Goal: Task Accomplishment & Management: Manage account settings

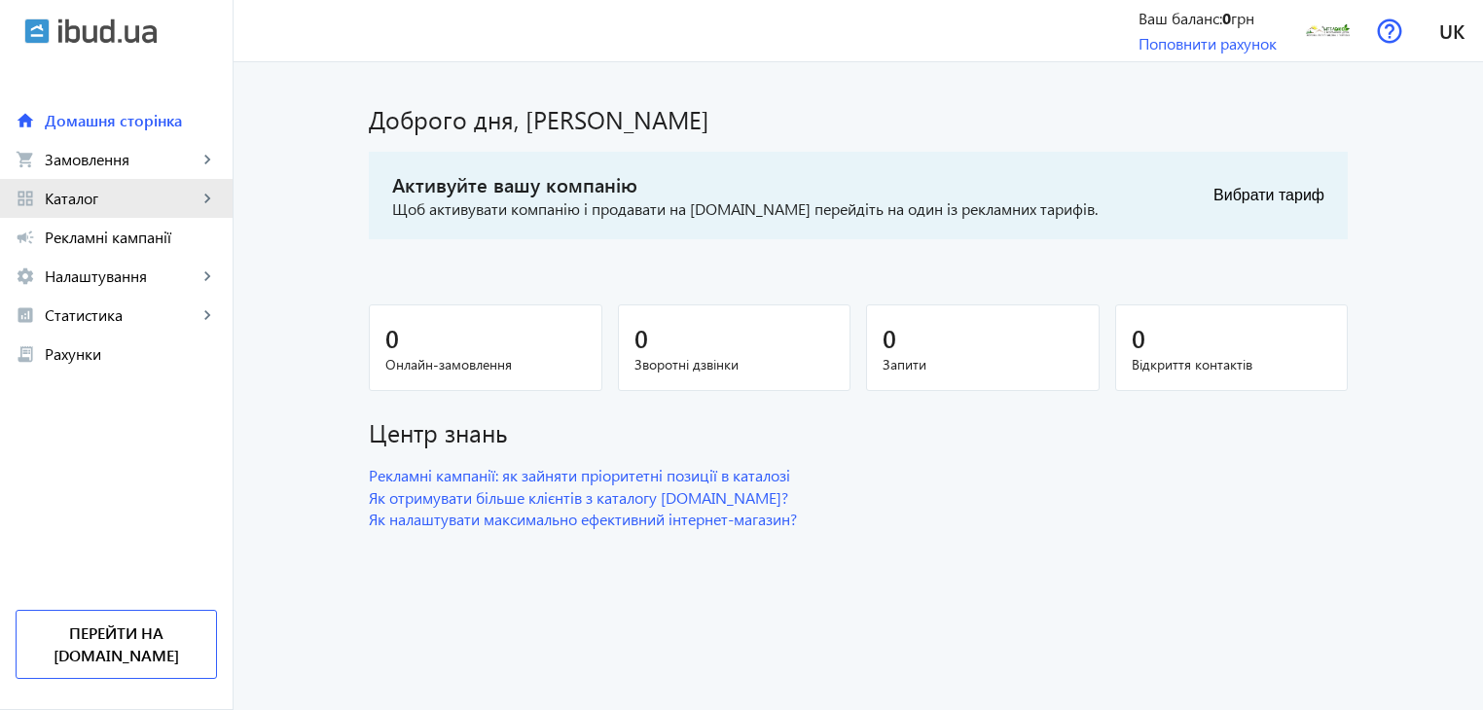
click at [198, 191] on mat-icon "keyboard_arrow_right" at bounding box center [207, 198] width 19 height 19
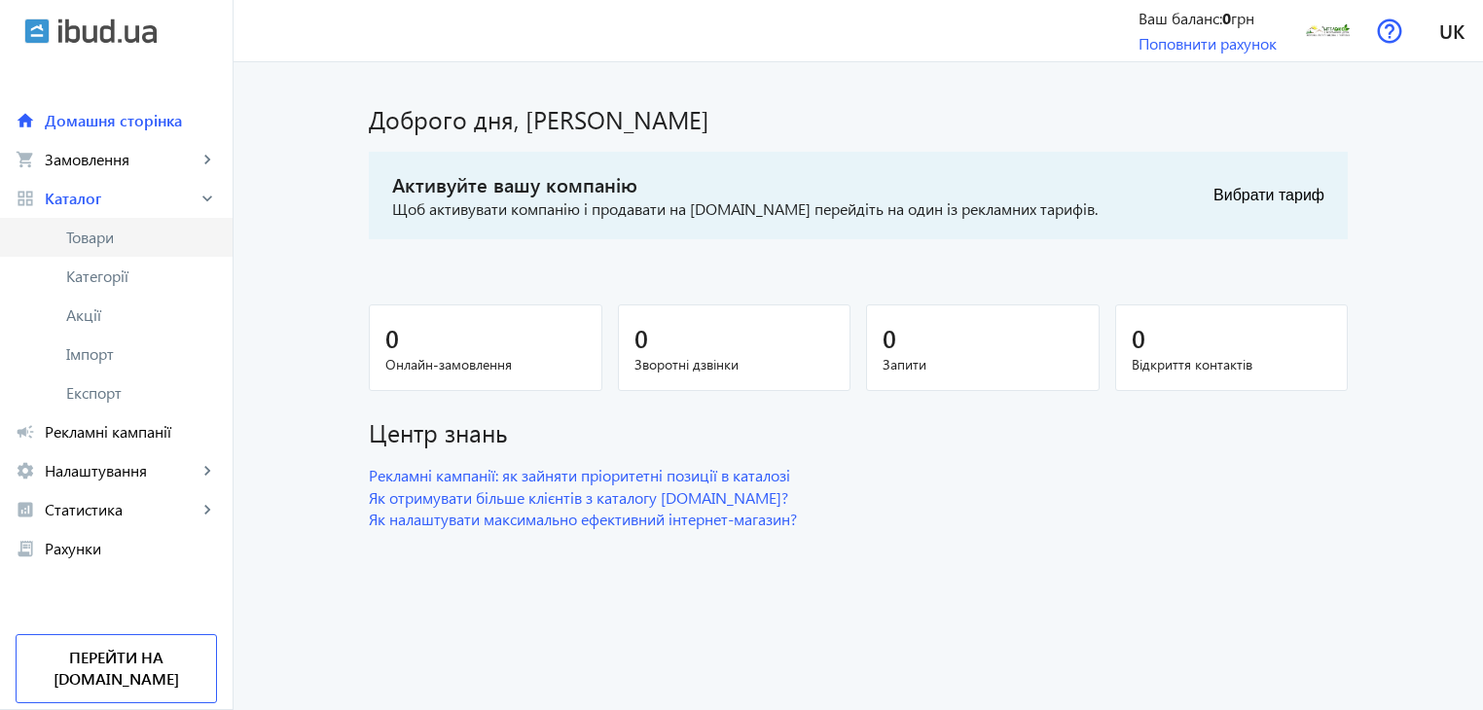
click at [113, 246] on span "Товари" at bounding box center [141, 237] width 151 height 19
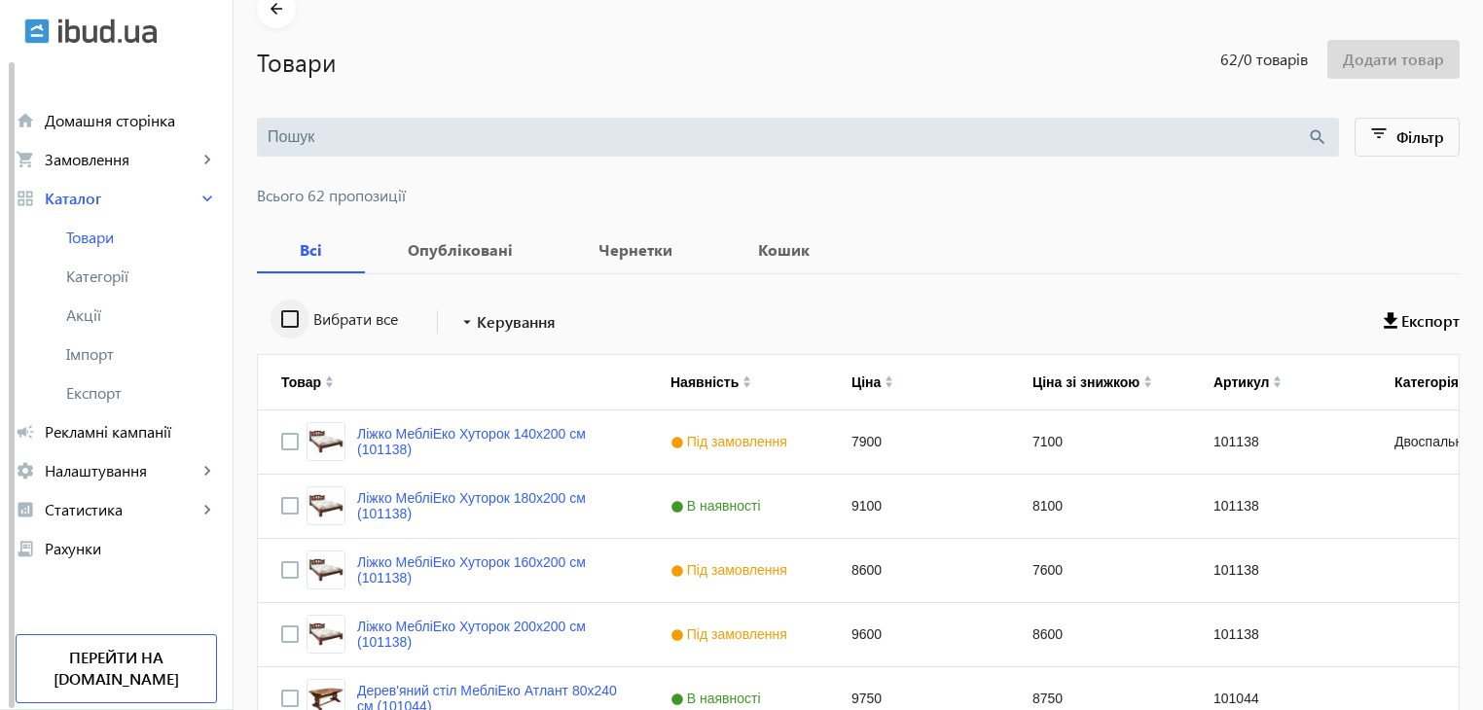
scroll to position [97, 0]
click at [279, 319] on input "Вибрати все" at bounding box center [290, 318] width 39 height 39
checkbox input "true"
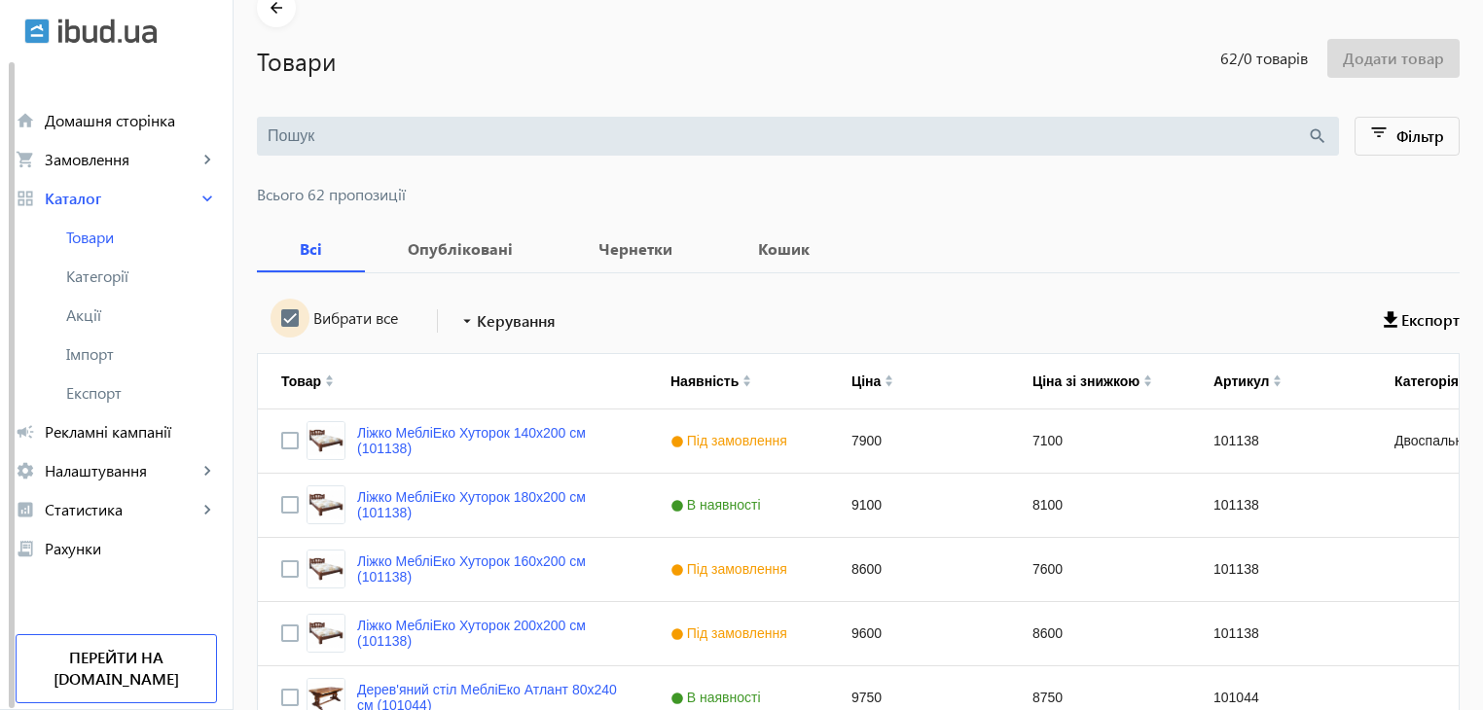
checkbox input "true"
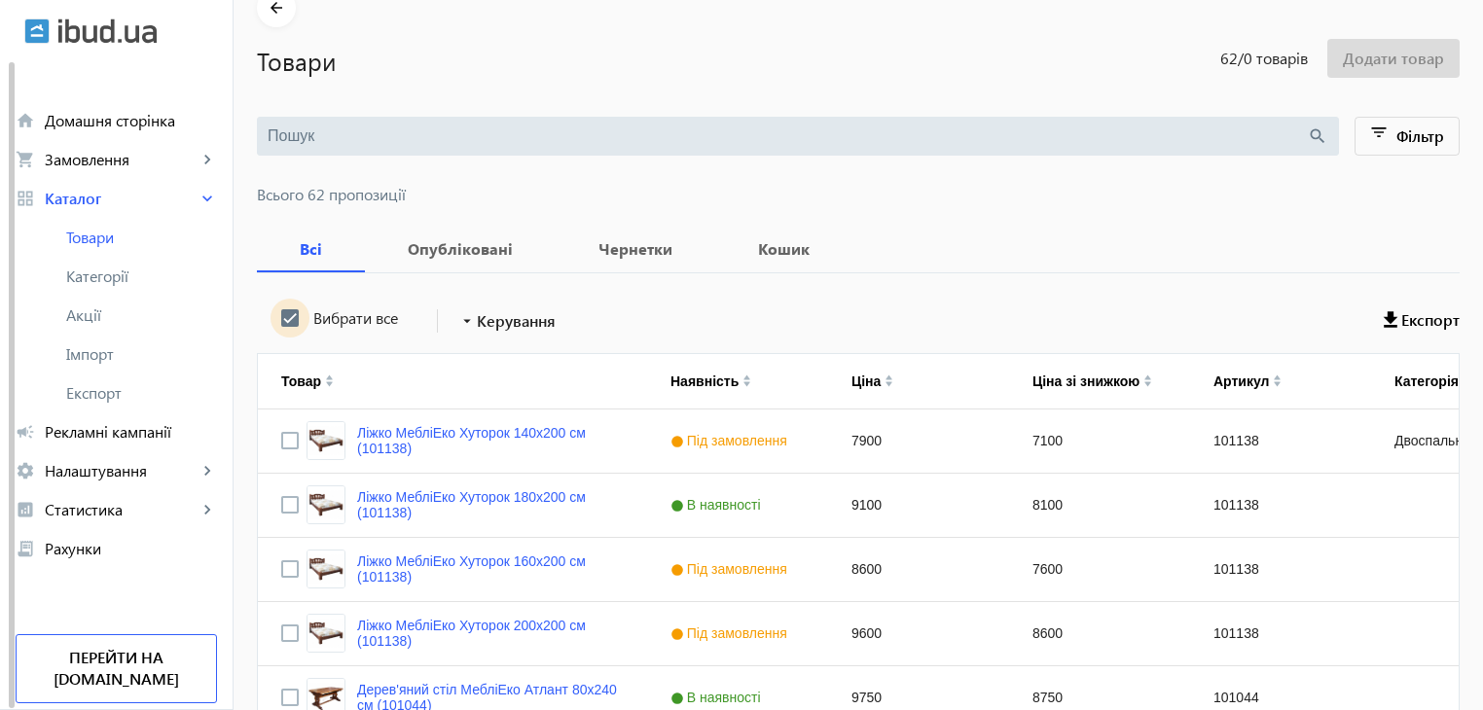
checkbox input "true"
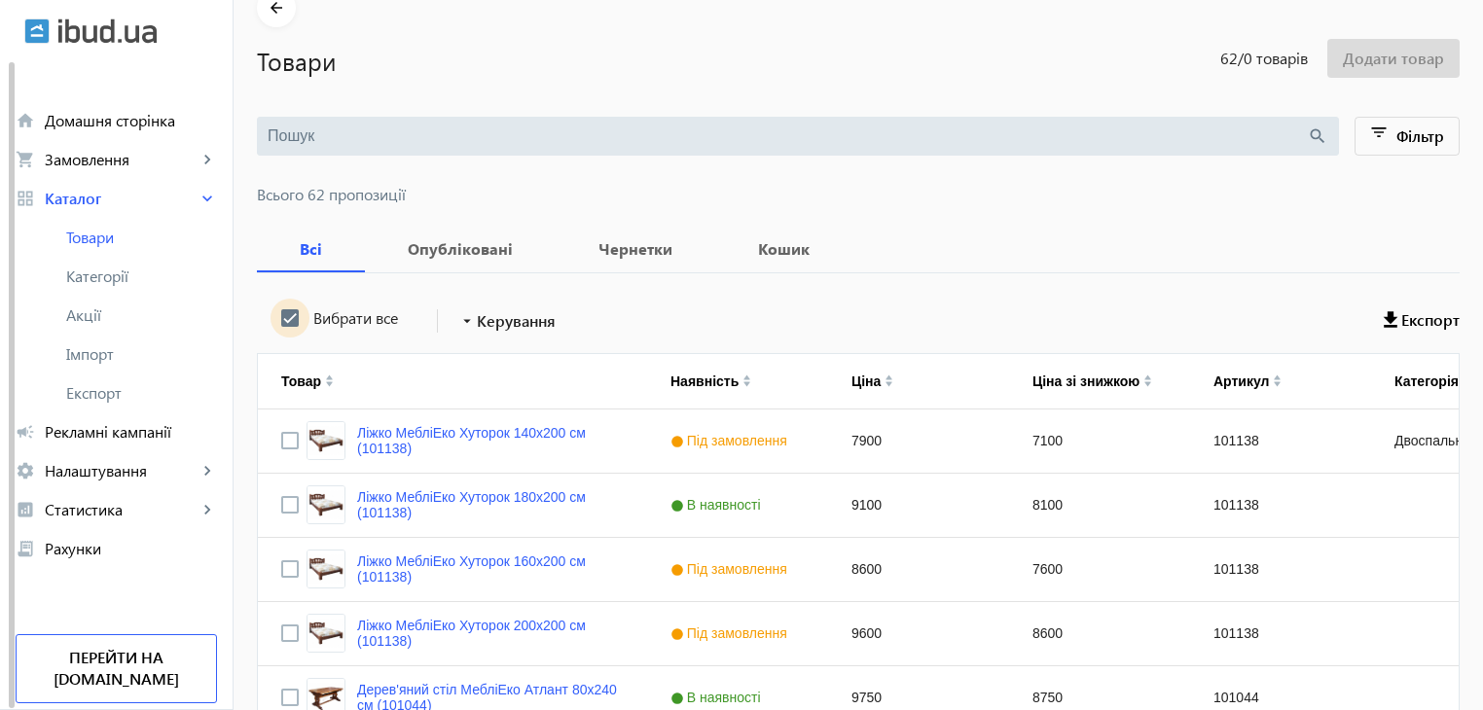
checkbox input "true"
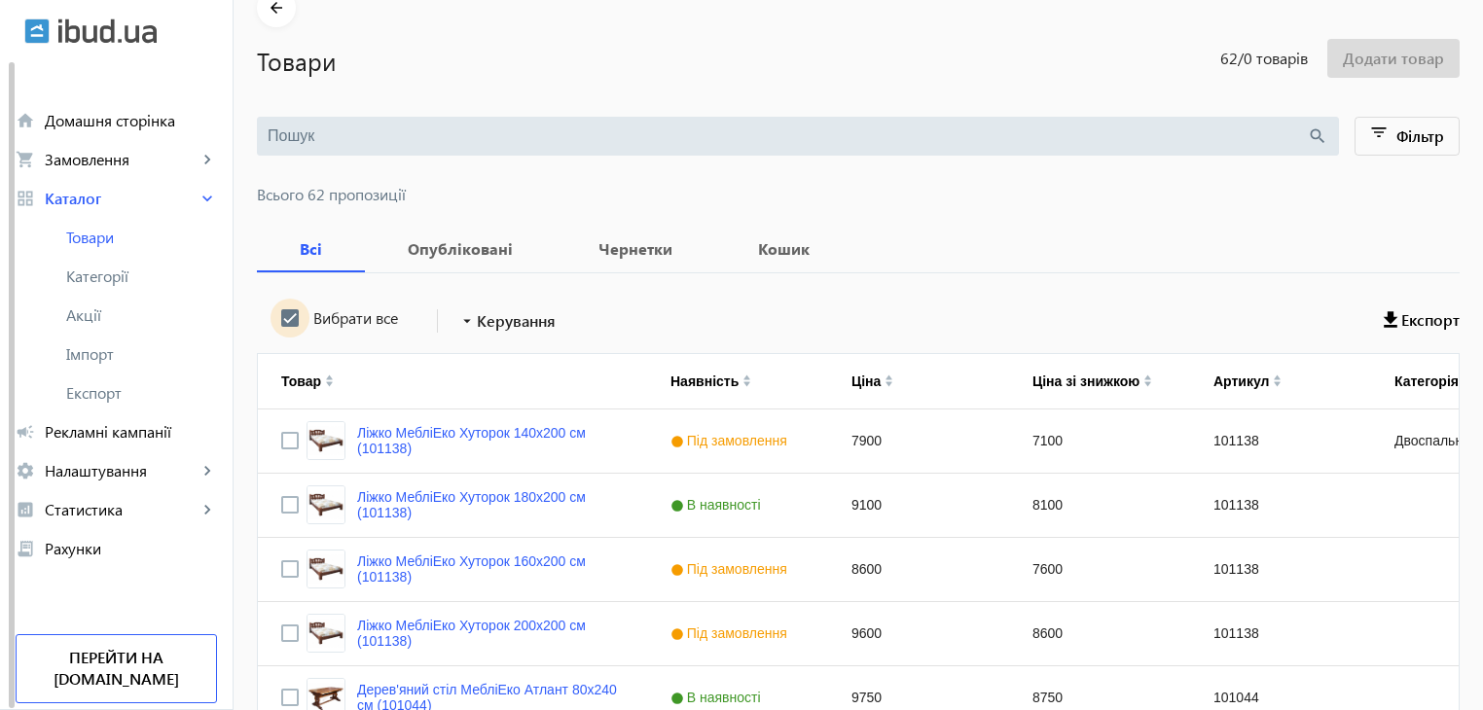
checkbox input "true"
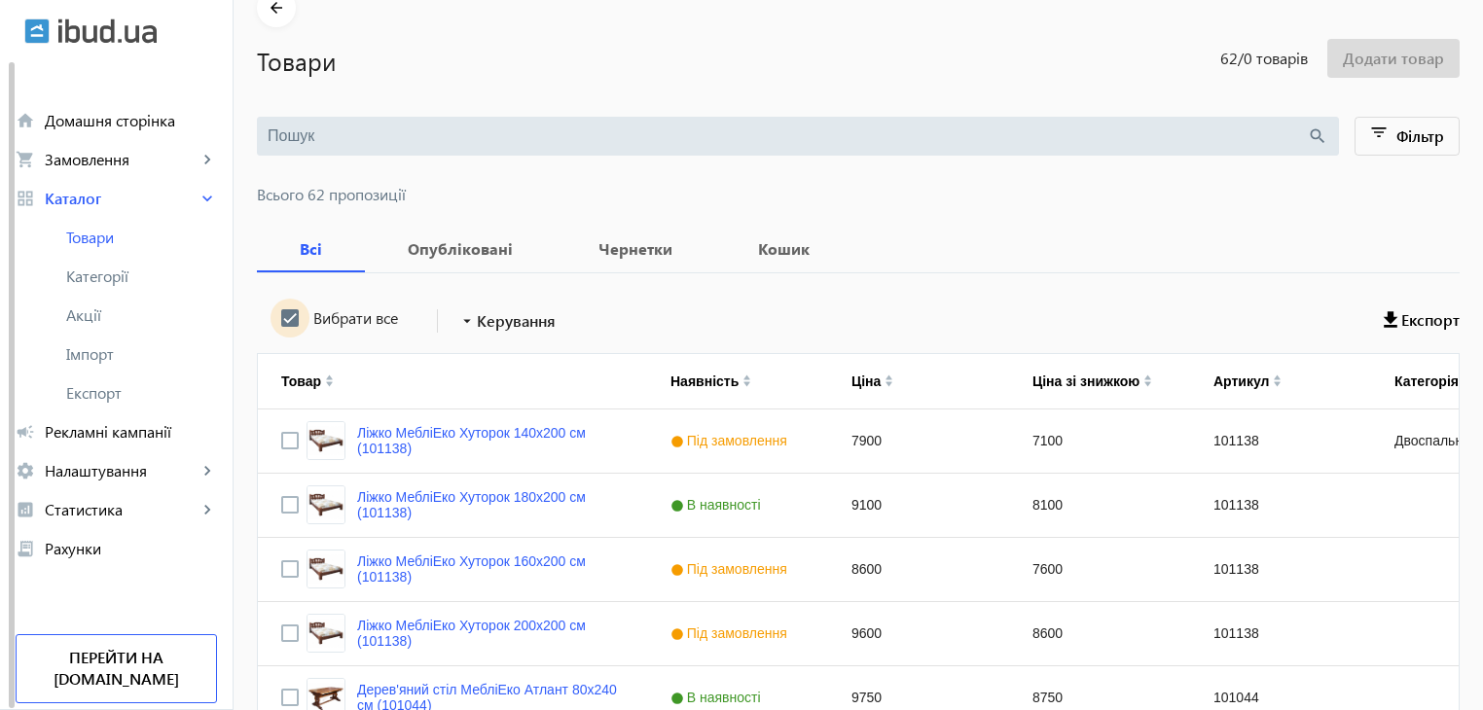
checkbox input "true"
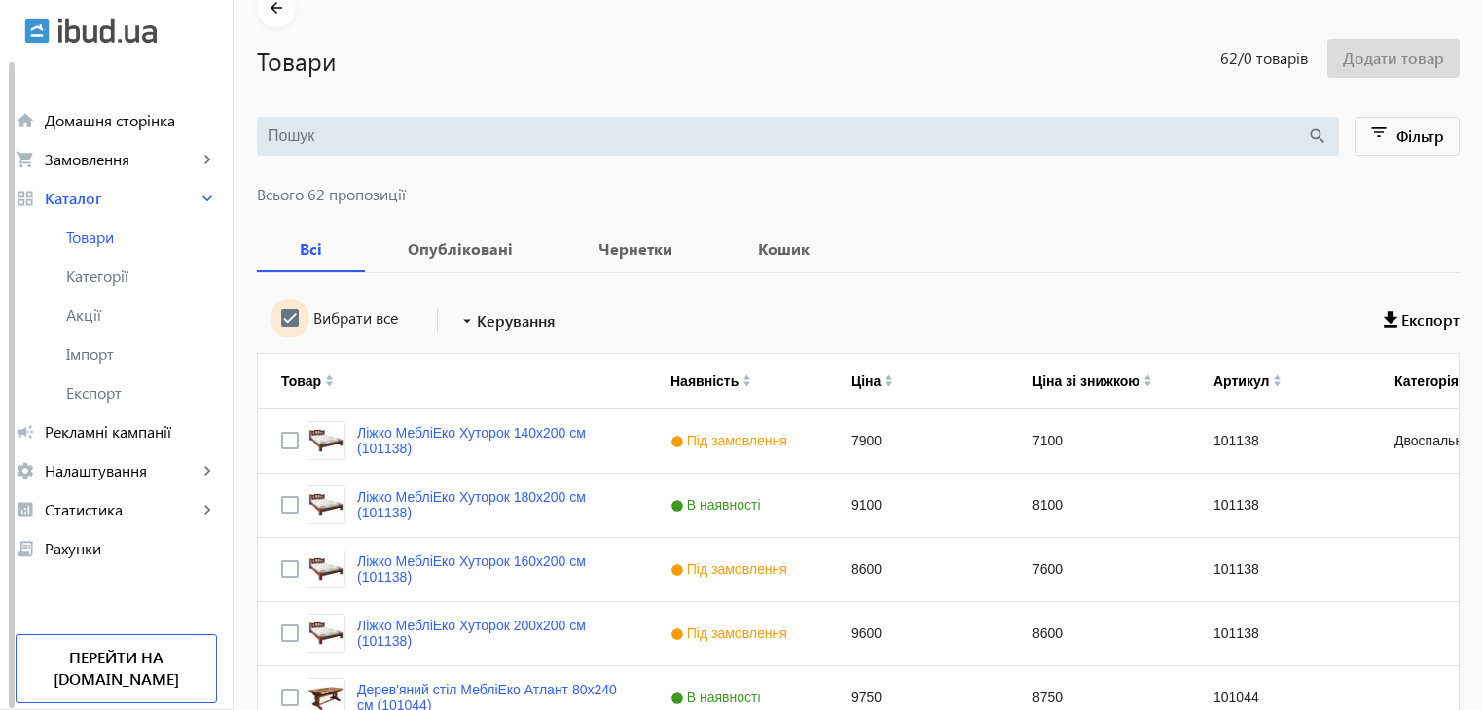
checkbox input "true"
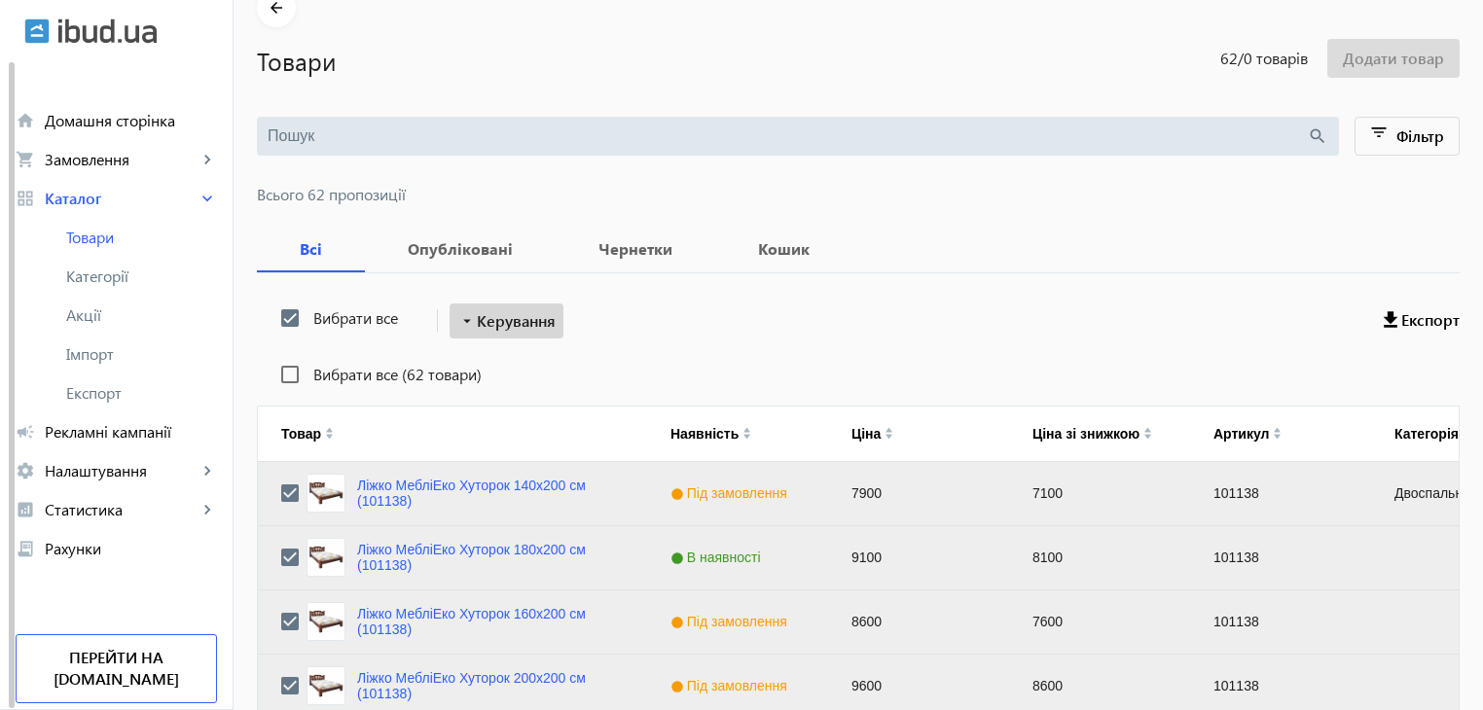
click at [523, 315] on span "Керування" at bounding box center [516, 320] width 79 height 23
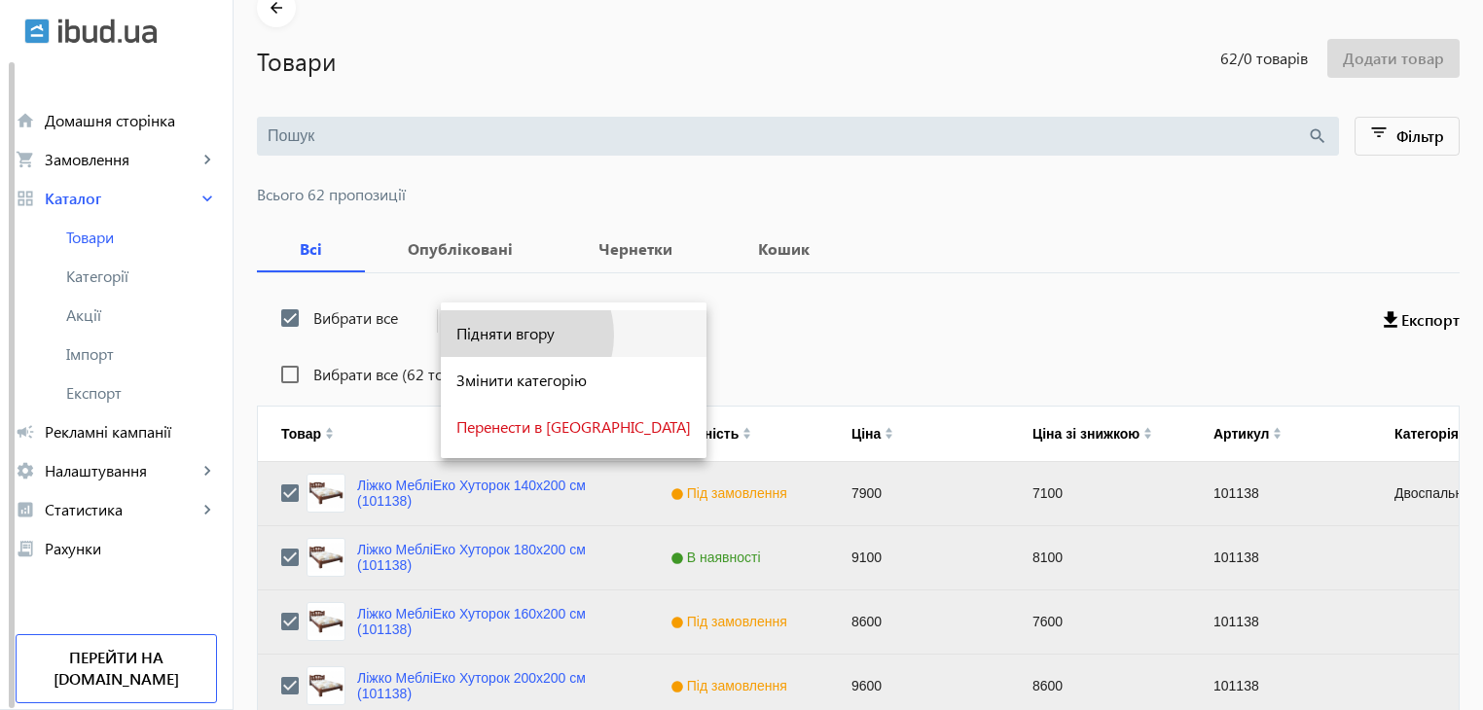
click at [514, 336] on span "Підняти вгору" at bounding box center [573, 334] width 235 height 16
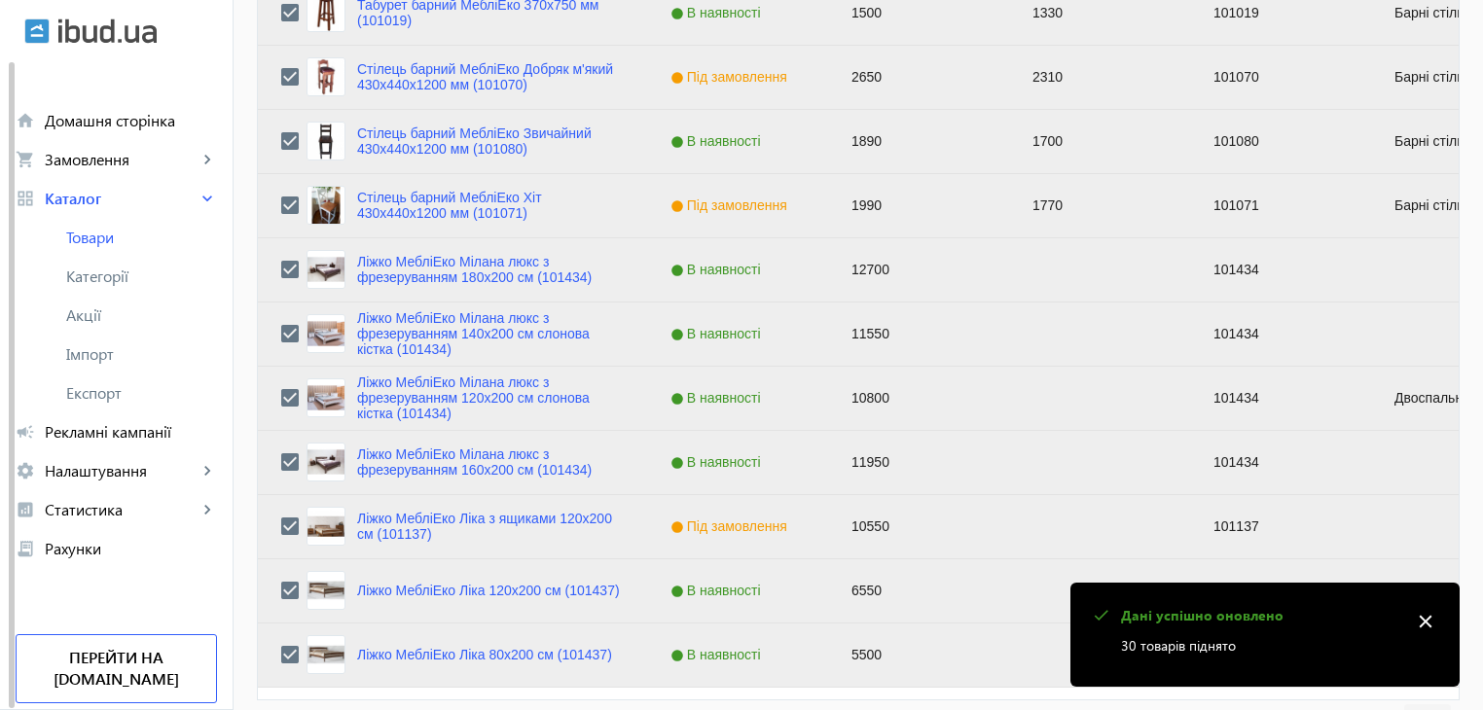
scroll to position [1962, 0]
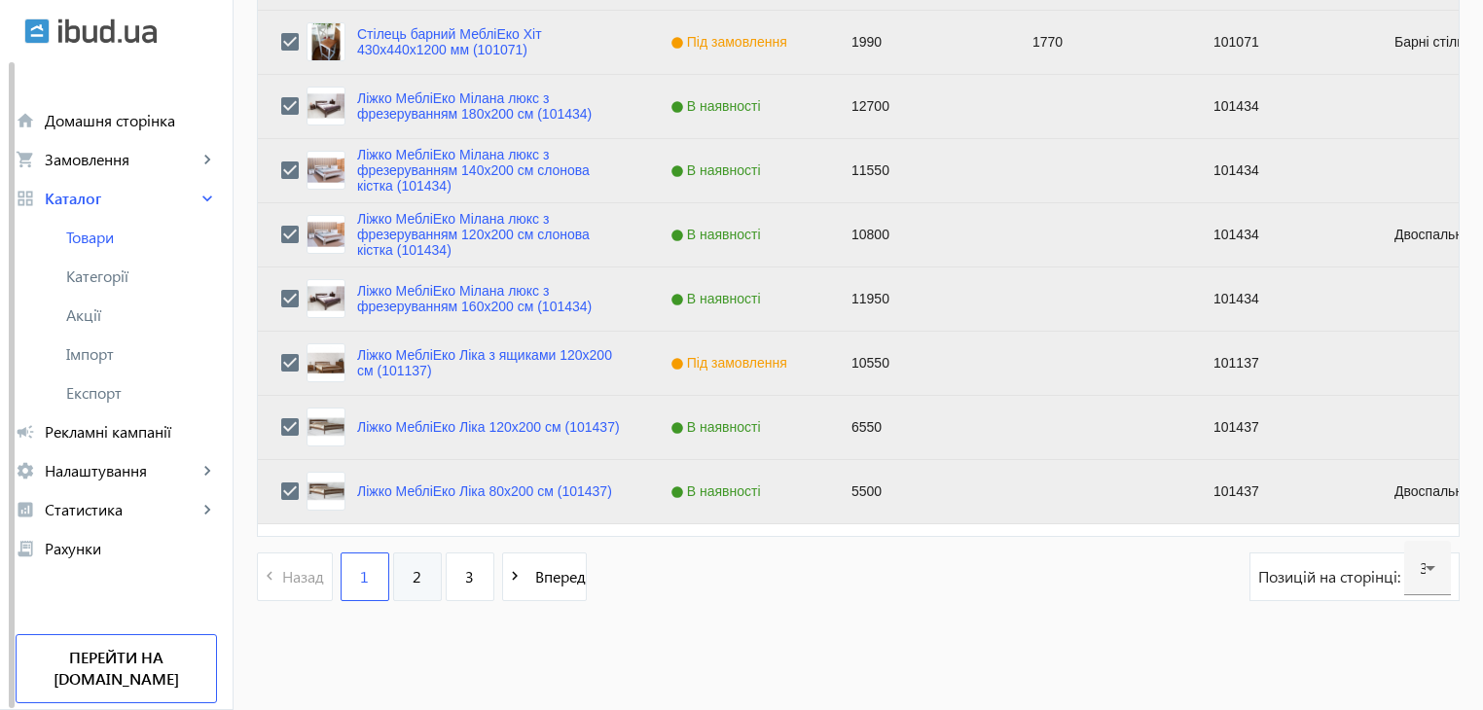
click at [414, 578] on link "2" at bounding box center [417, 577] width 49 height 49
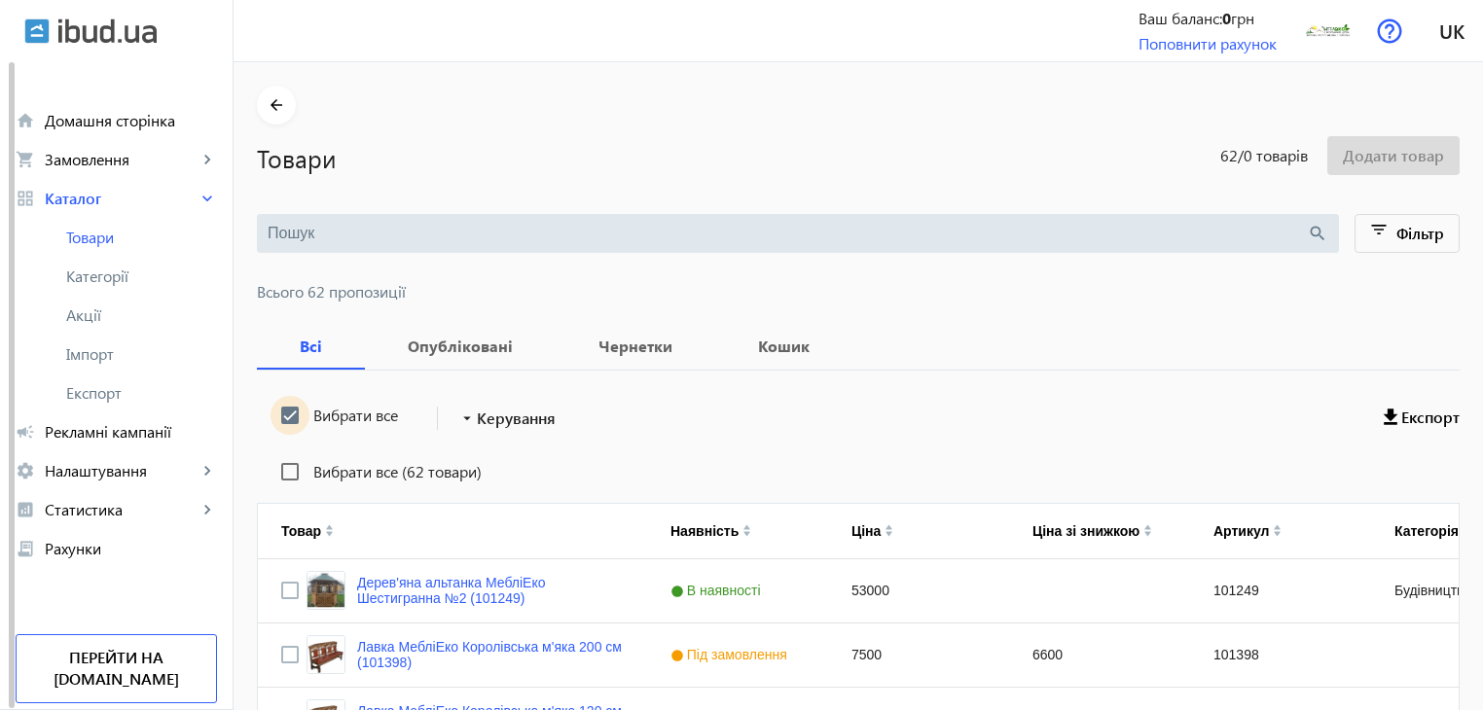
click at [277, 412] on input "Вибрати все" at bounding box center [290, 415] width 39 height 39
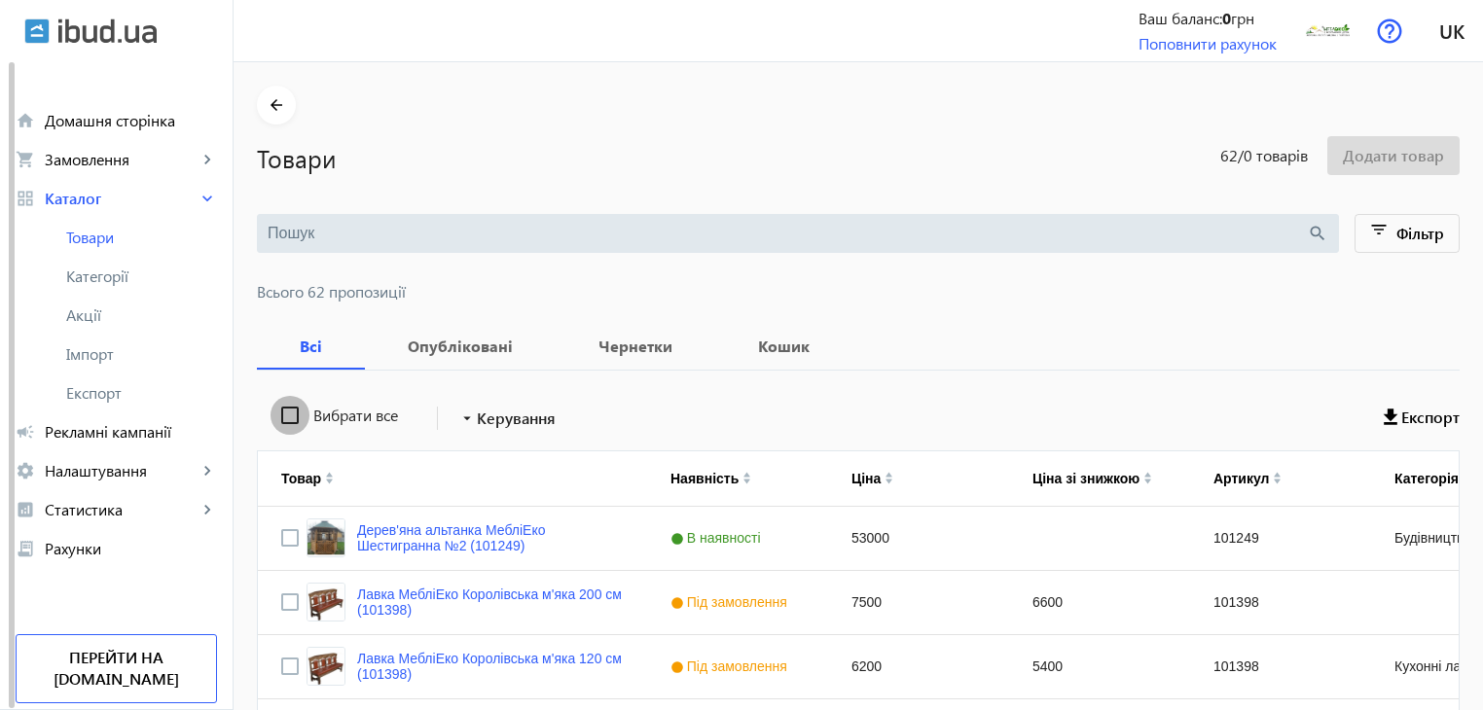
click at [277, 412] on input "Вибрати все" at bounding box center [290, 415] width 39 height 39
checkbox input "true"
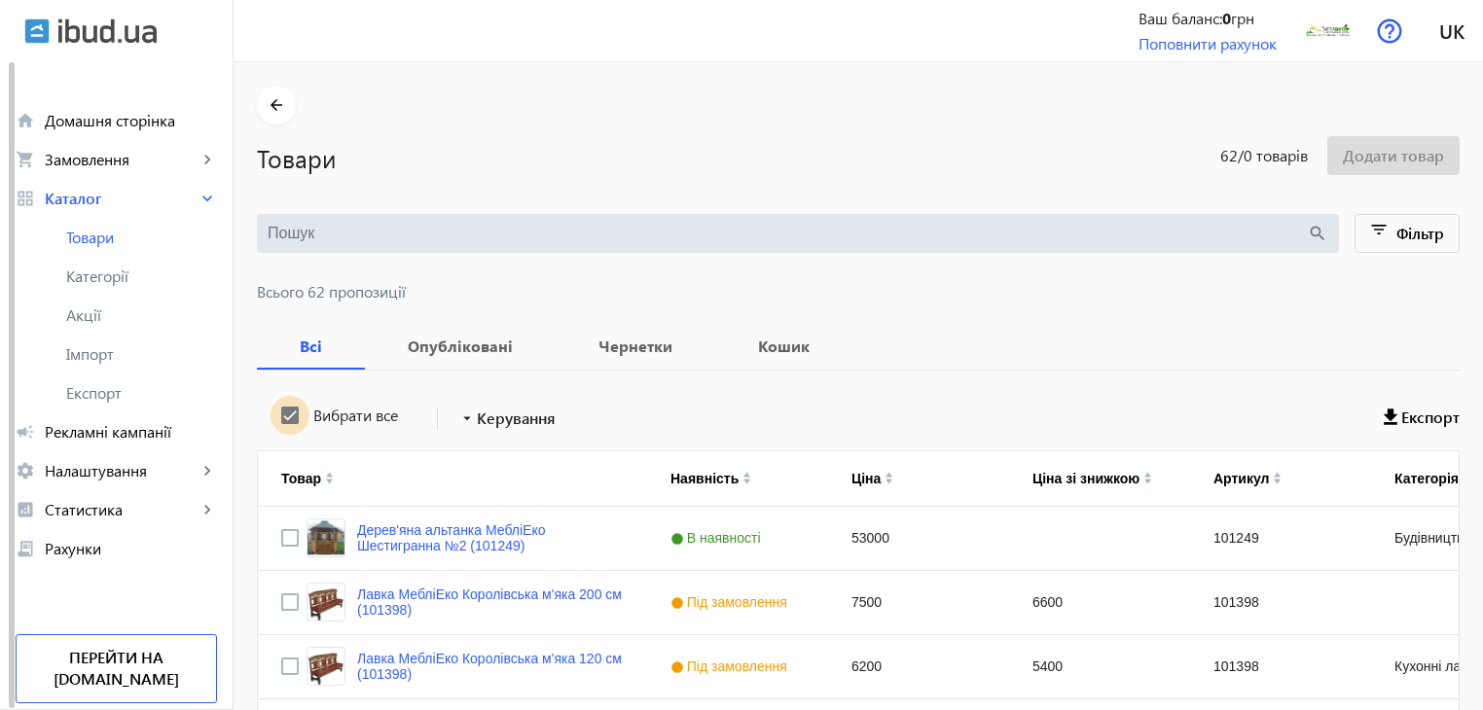
checkbox input "true"
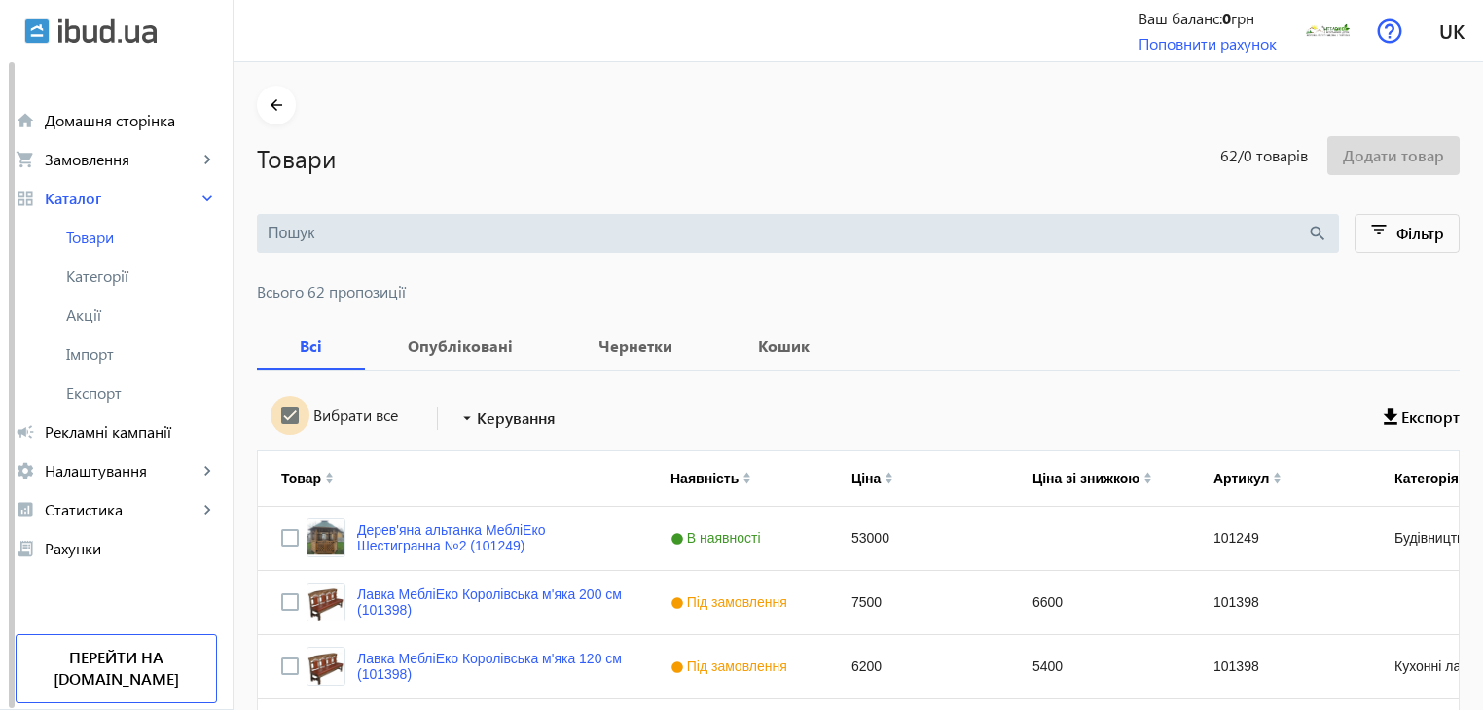
checkbox input "true"
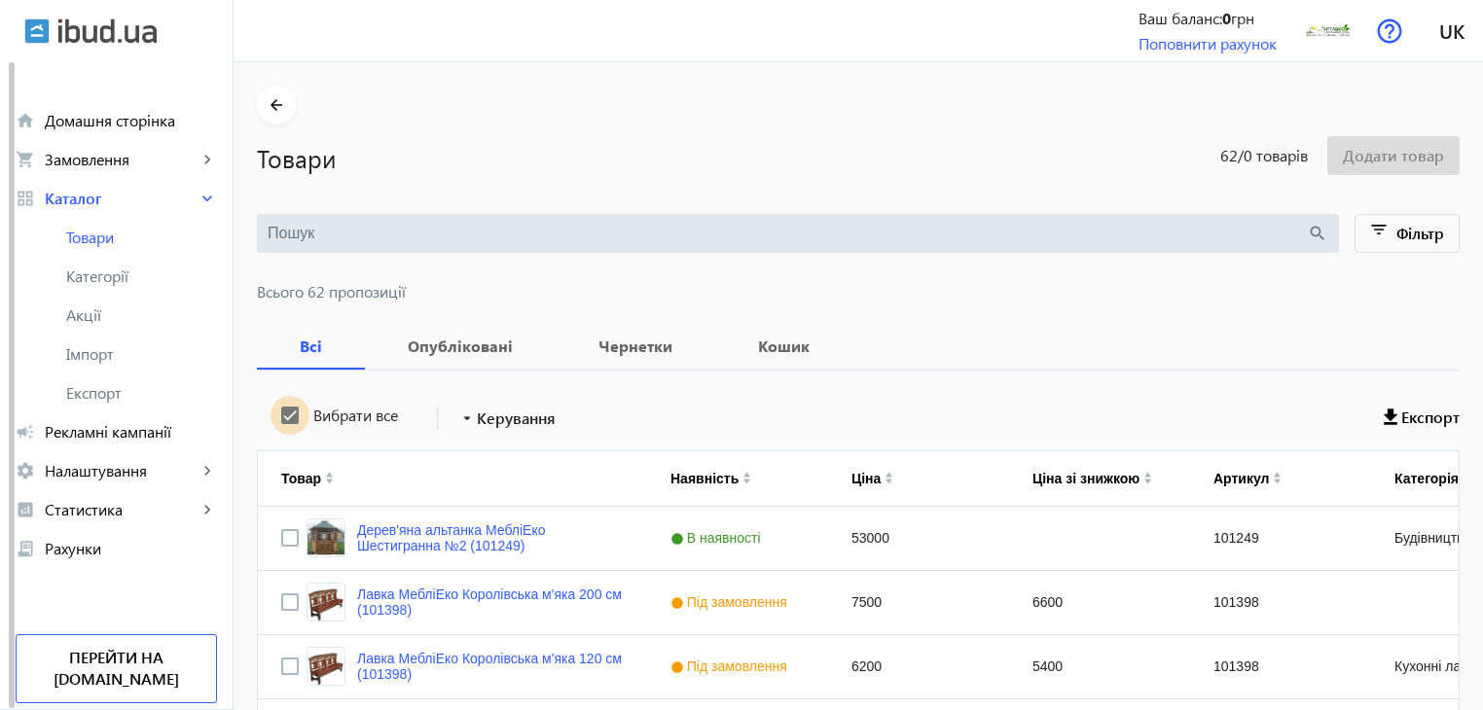
checkbox input "true"
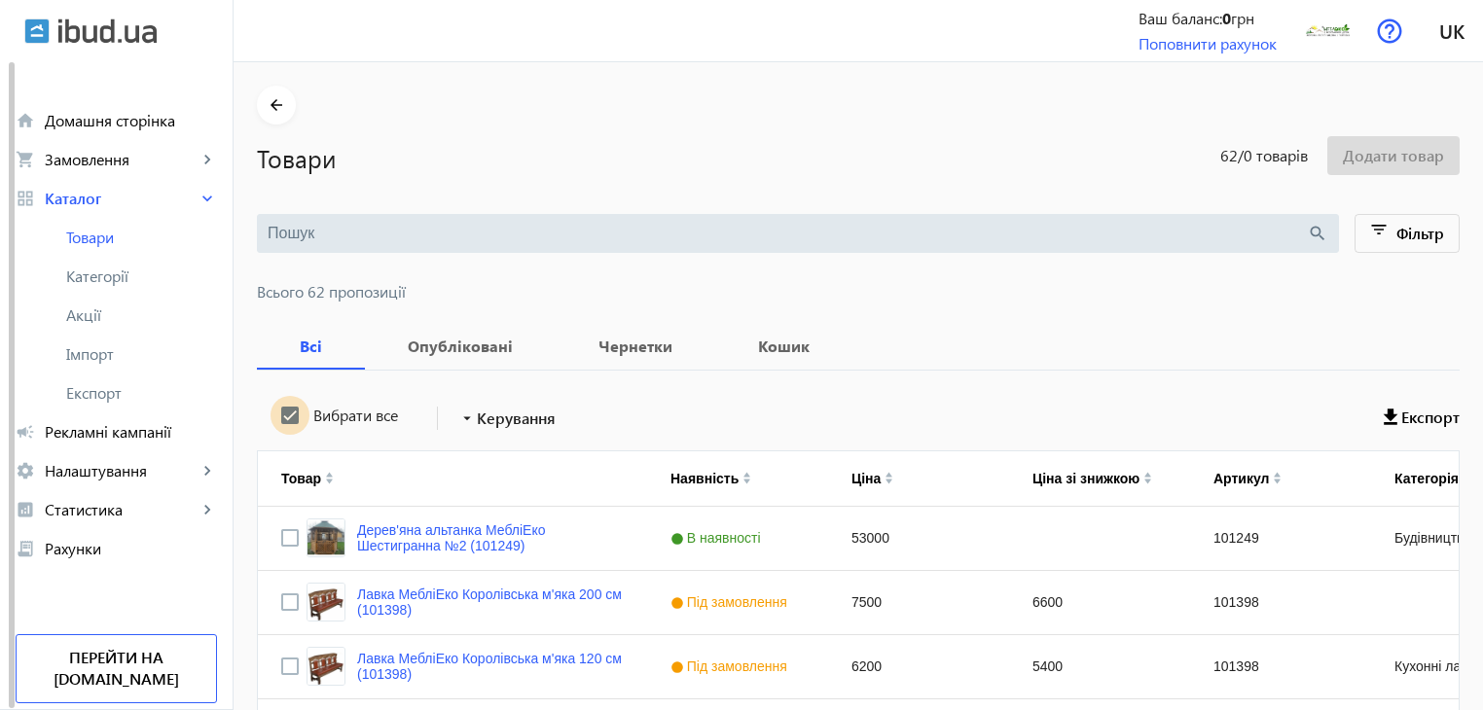
checkbox input "true"
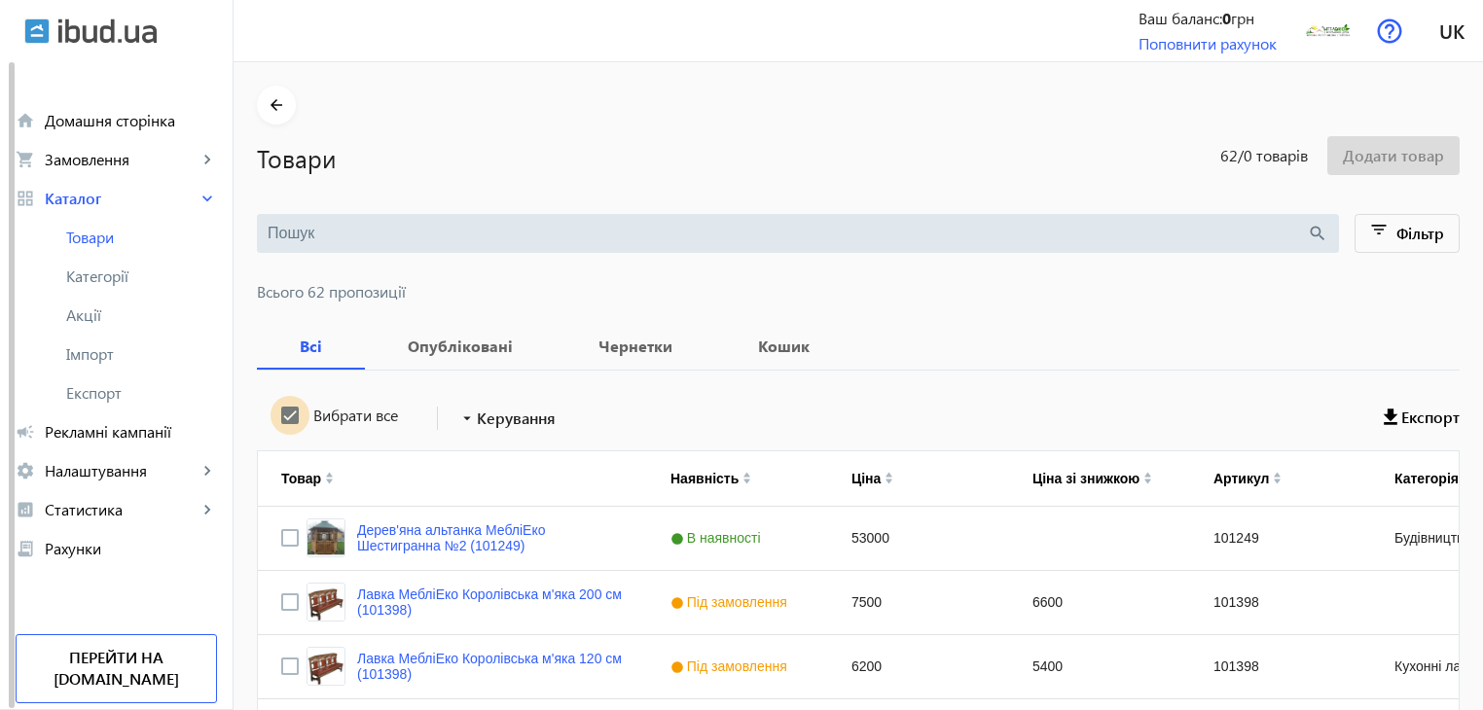
checkbox input "true"
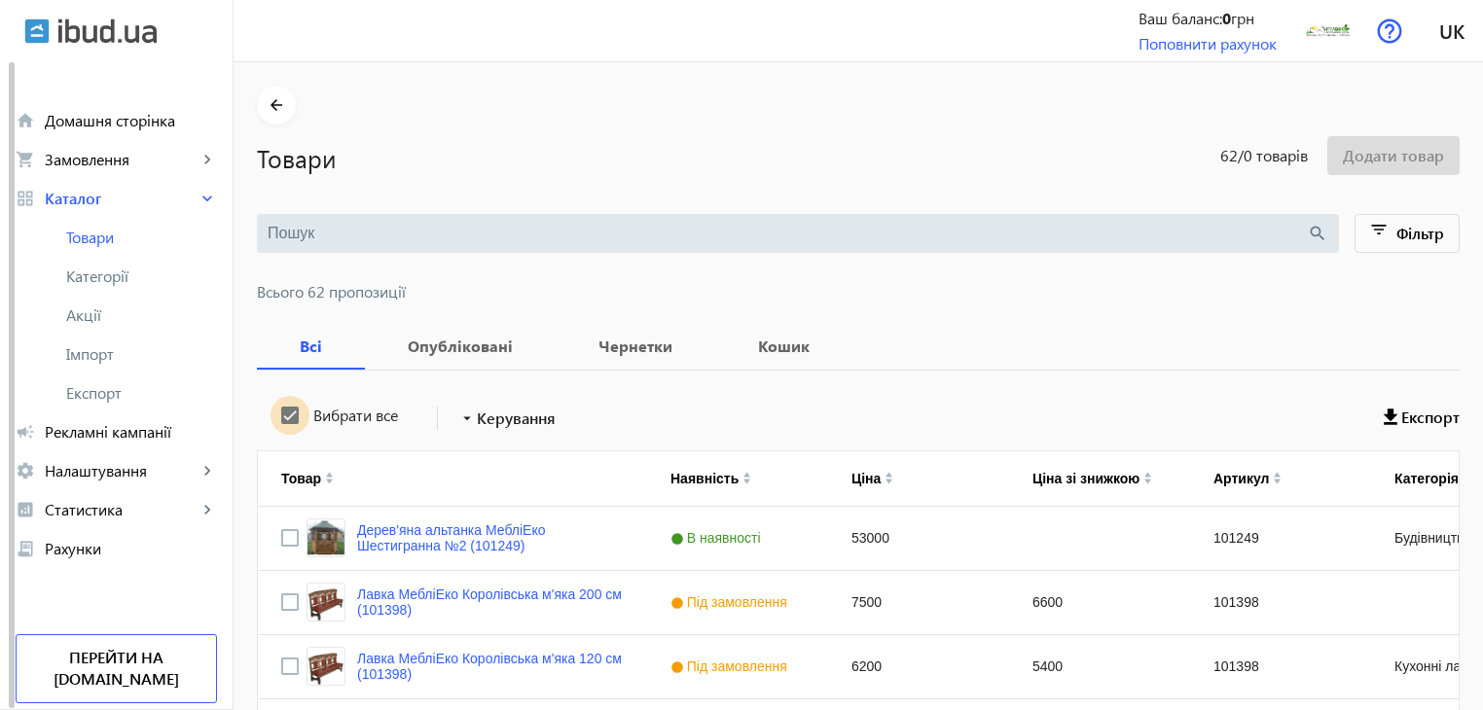
checkbox input "true"
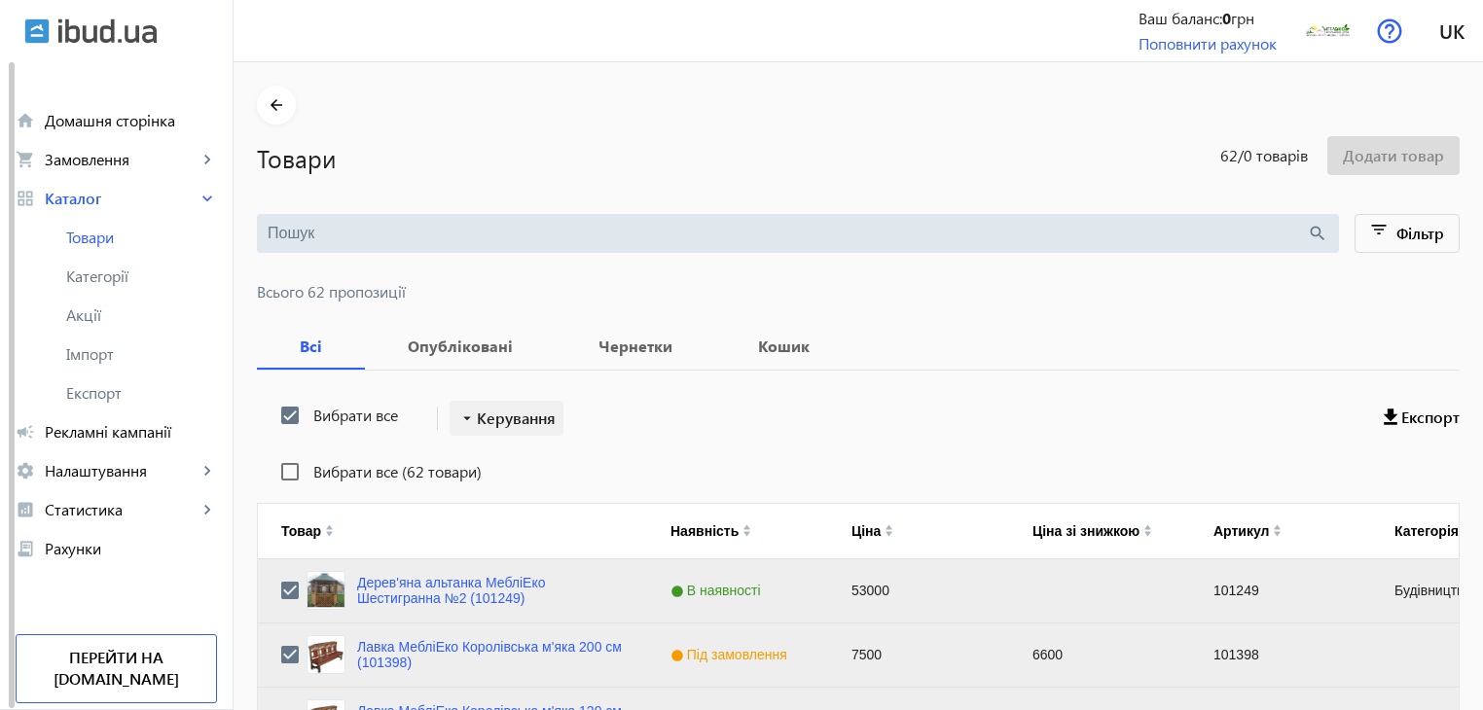
click at [530, 416] on span "Керування" at bounding box center [516, 418] width 79 height 23
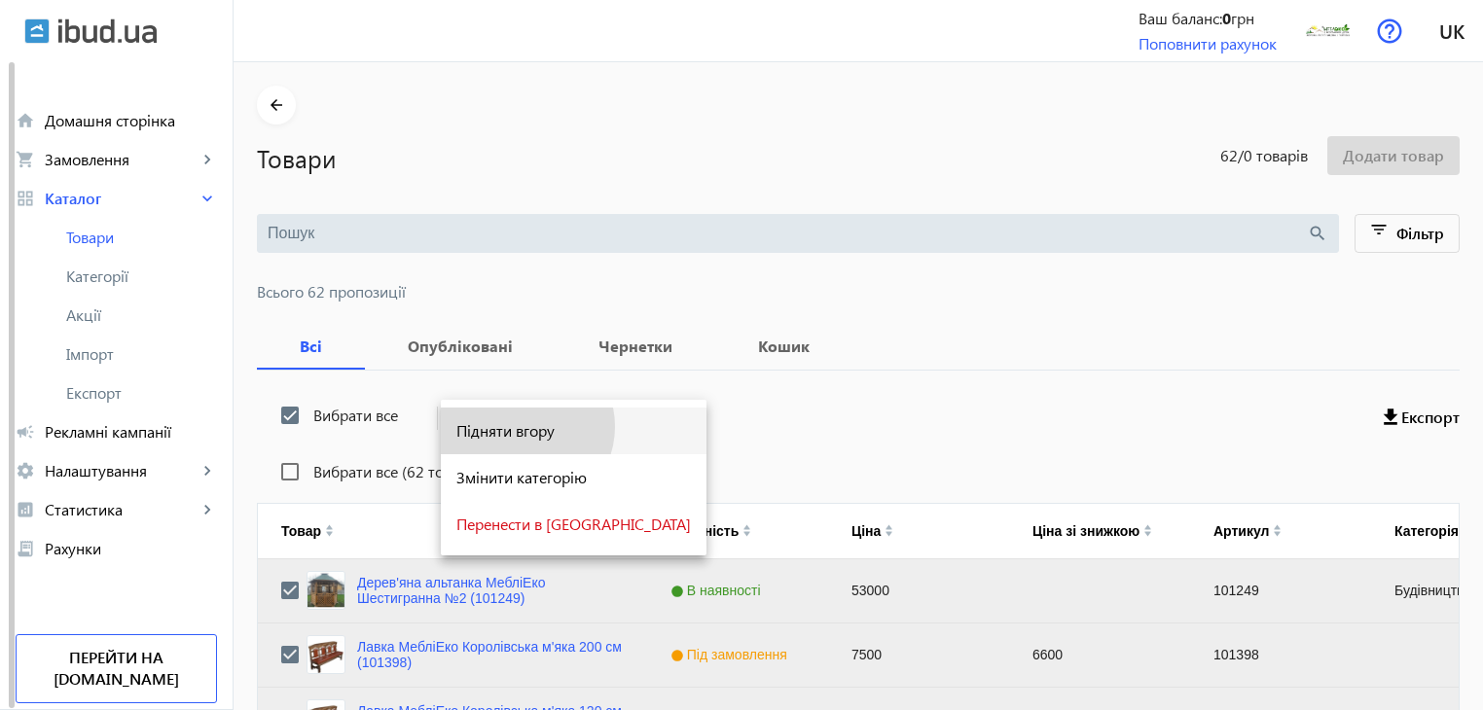
click at [522, 427] on span "Підняти вгору" at bounding box center [573, 431] width 235 height 16
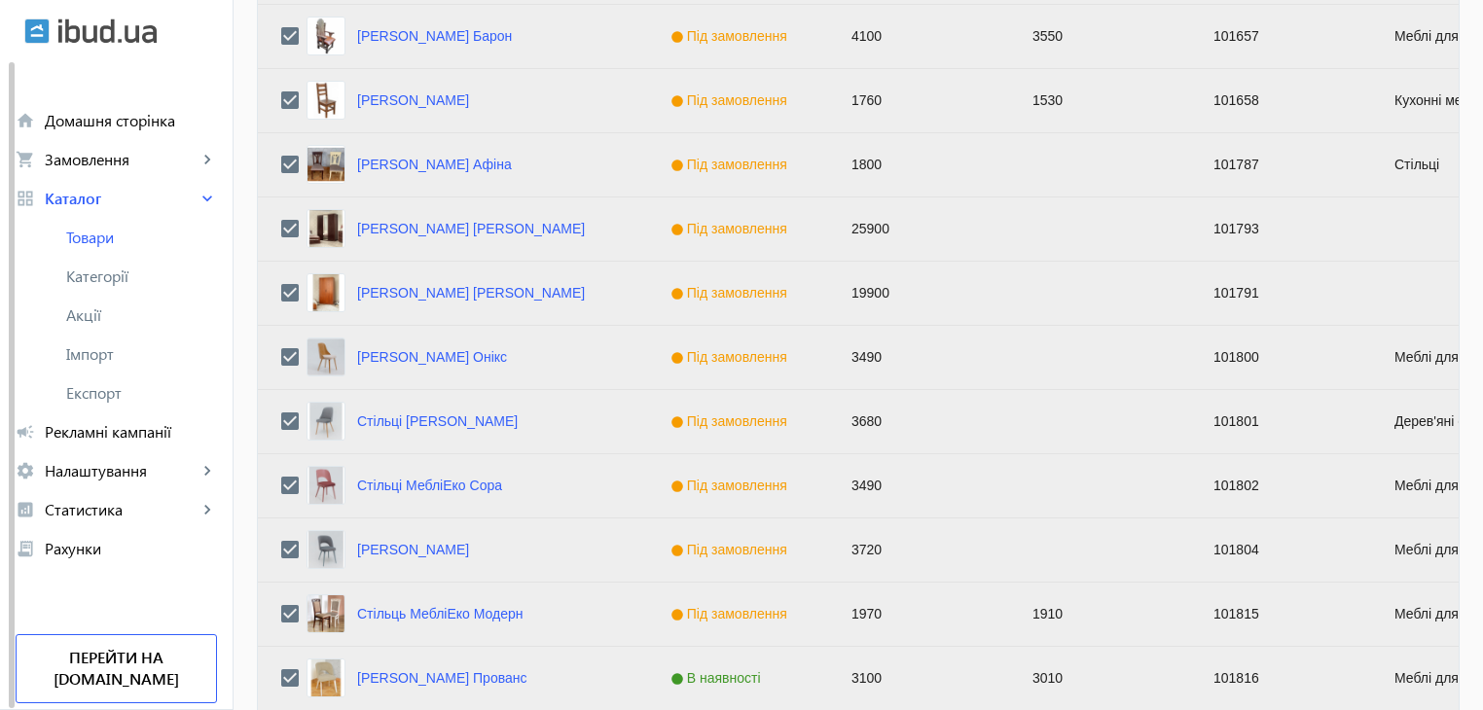
scroll to position [1962, 0]
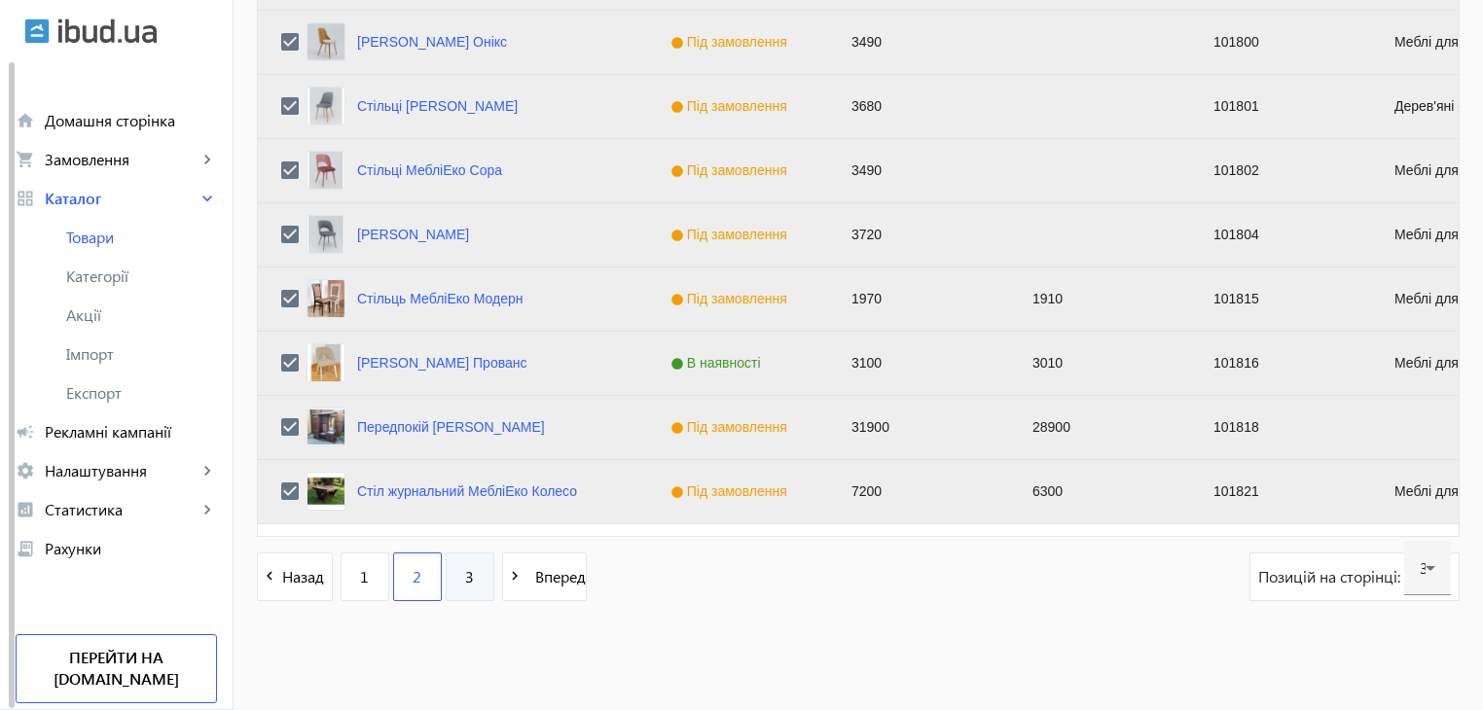
click at [448, 576] on link "3" at bounding box center [470, 577] width 49 height 49
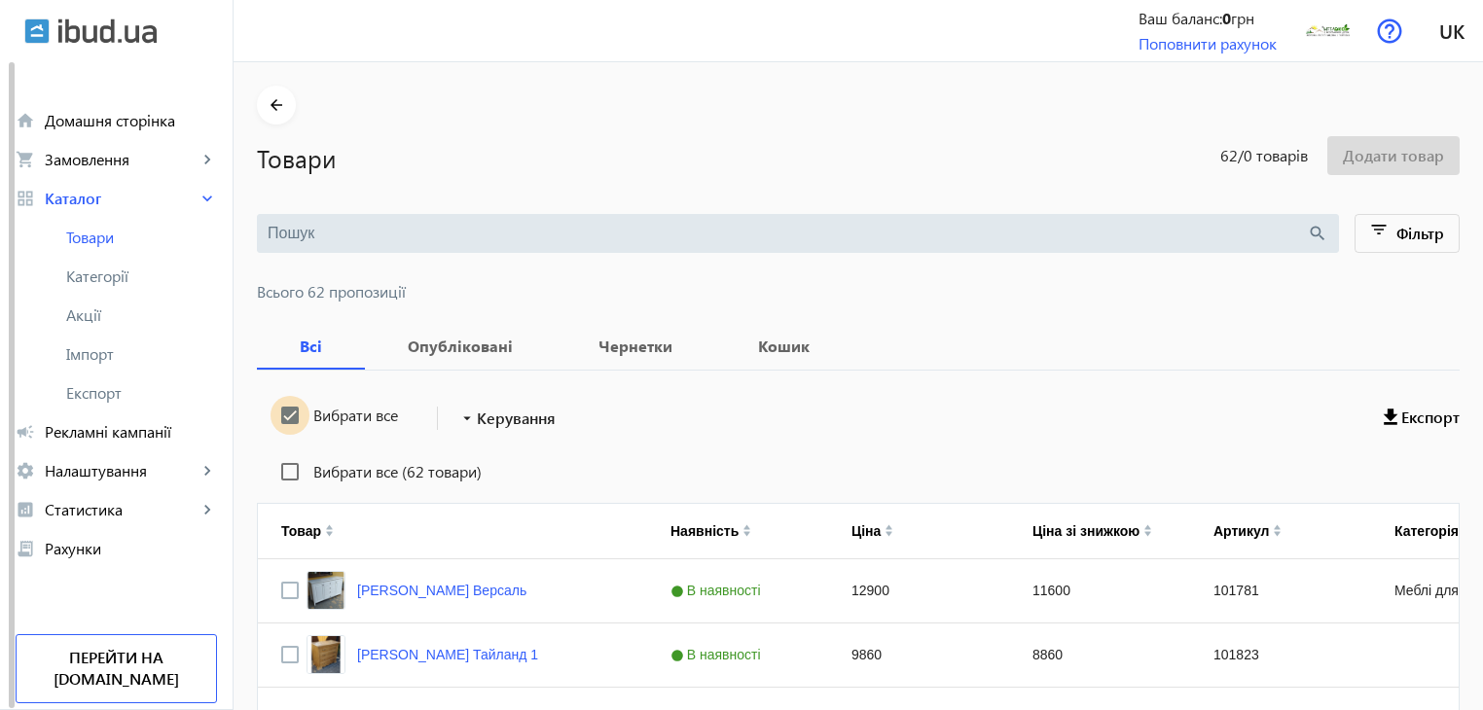
click at [281, 416] on input "Вибрати все" at bounding box center [290, 415] width 39 height 39
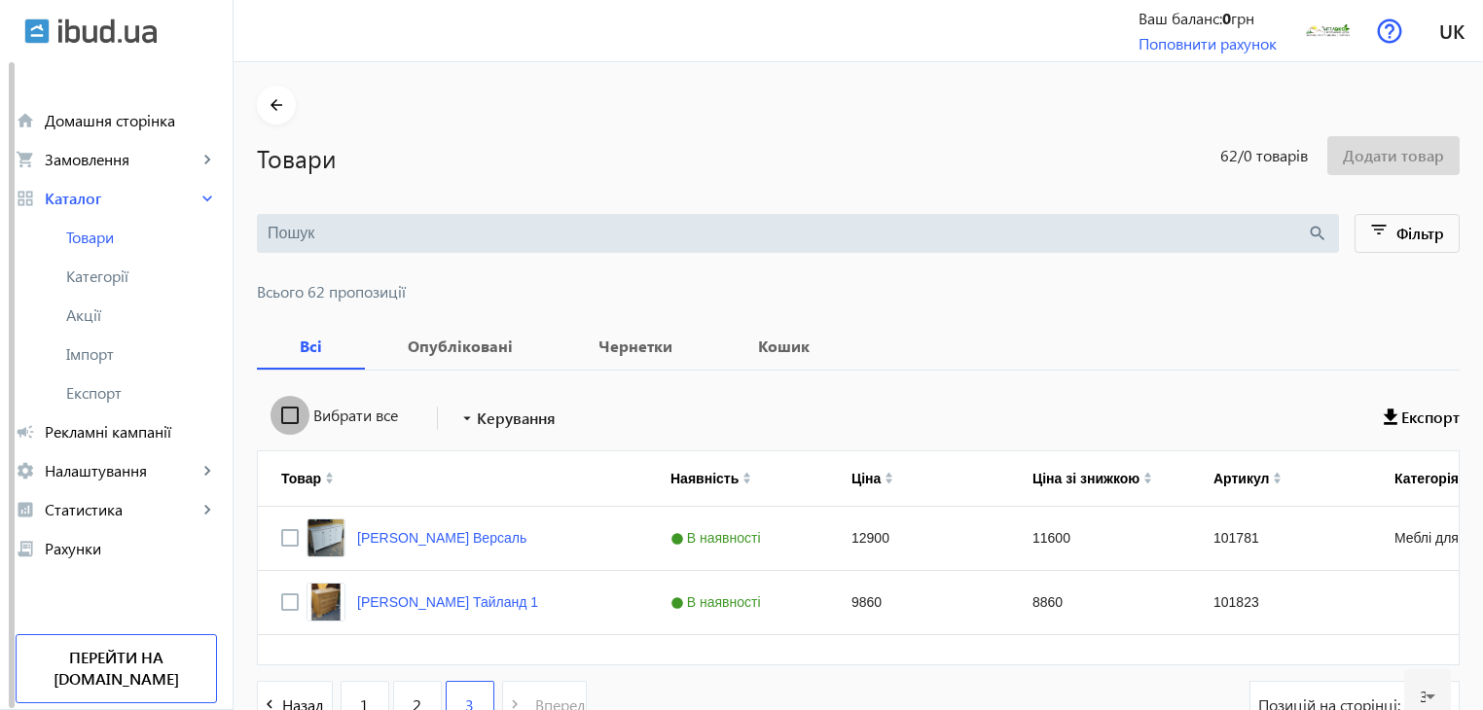
click at [281, 416] on input "Вибрати все" at bounding box center [290, 415] width 39 height 39
checkbox input "true"
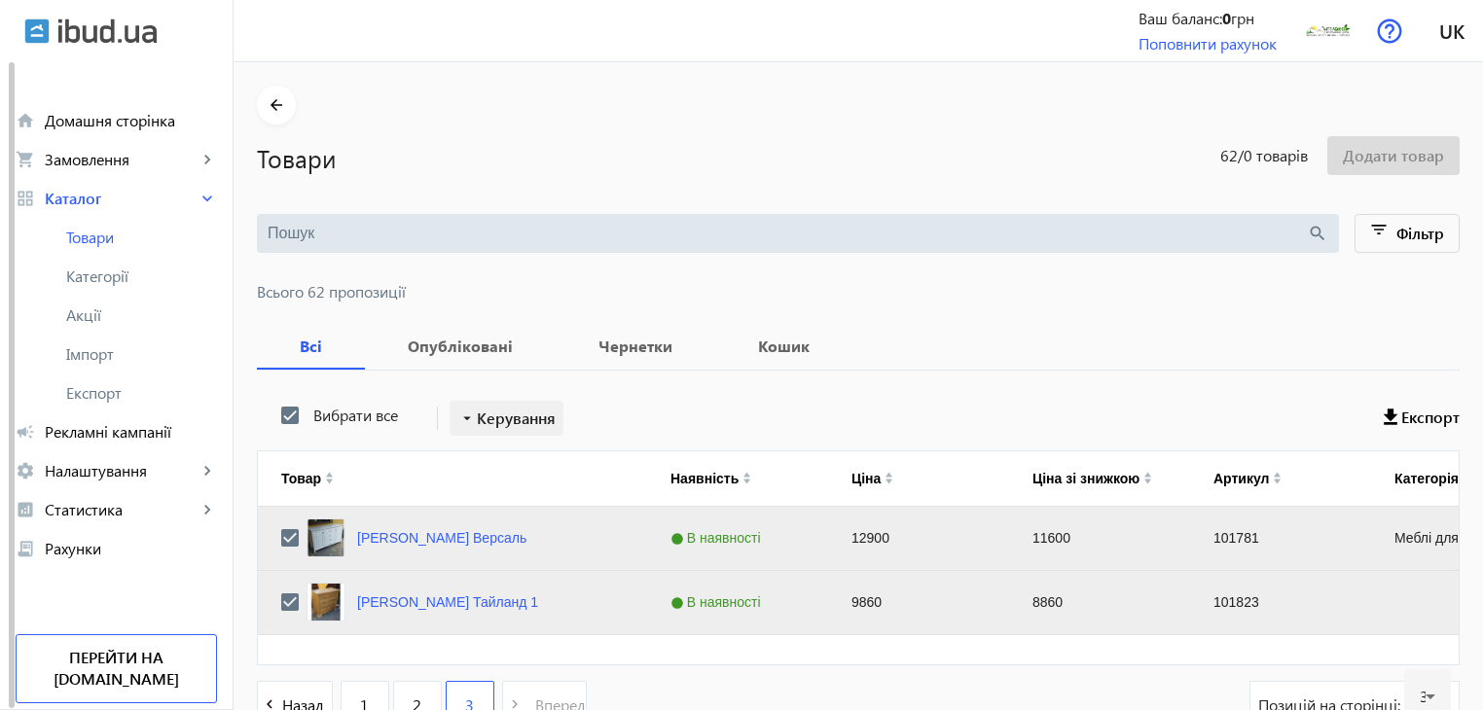
click at [483, 416] on span "Керування" at bounding box center [516, 418] width 79 height 23
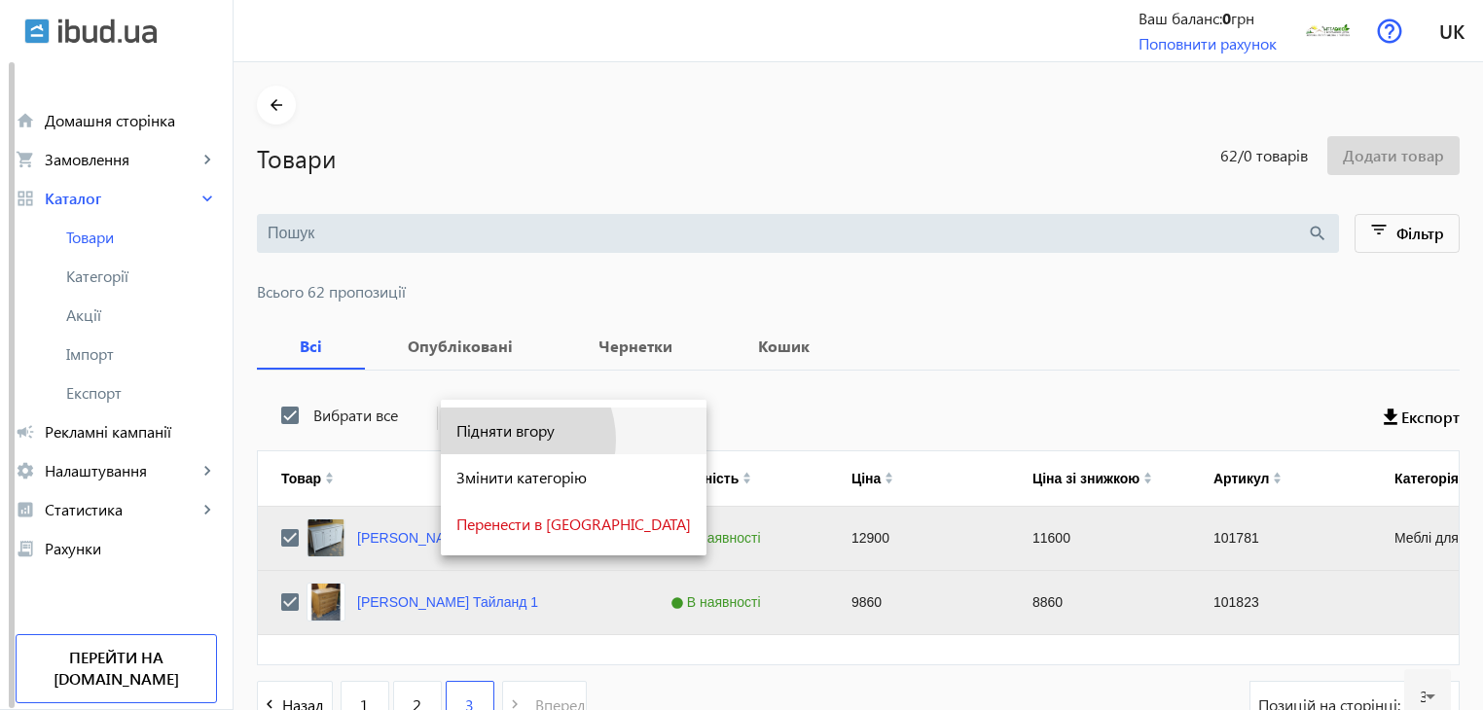
click at [507, 441] on button "Підняти вгору" at bounding box center [574, 431] width 266 height 47
